Goal: Navigation & Orientation: Find specific page/section

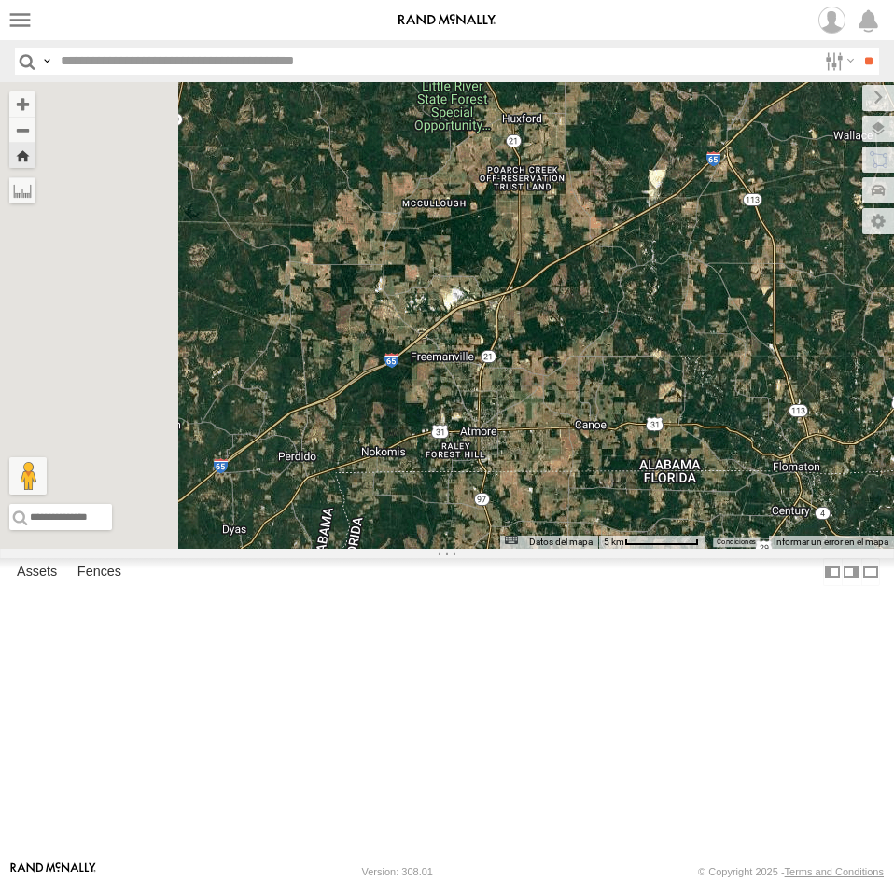
click at [380, 35] on link at bounding box center [447, 20] width 134 height 40
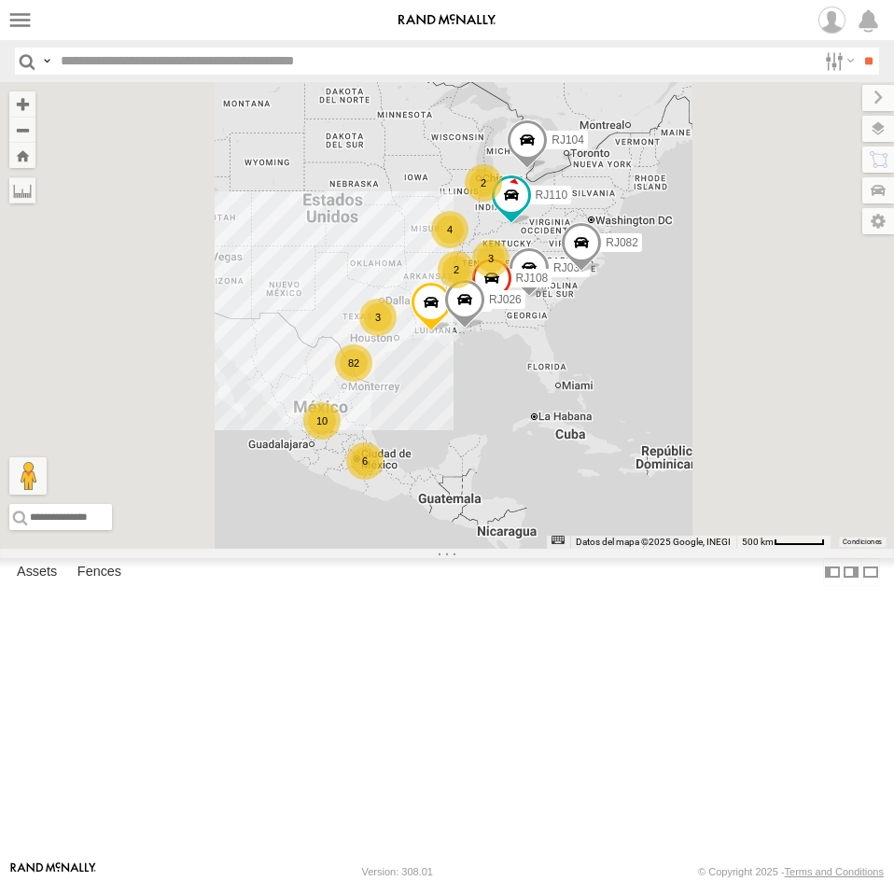
click at [399, 26] on img at bounding box center [447, 20] width 97 height 13
